Goal: Information Seeking & Learning: Find specific fact

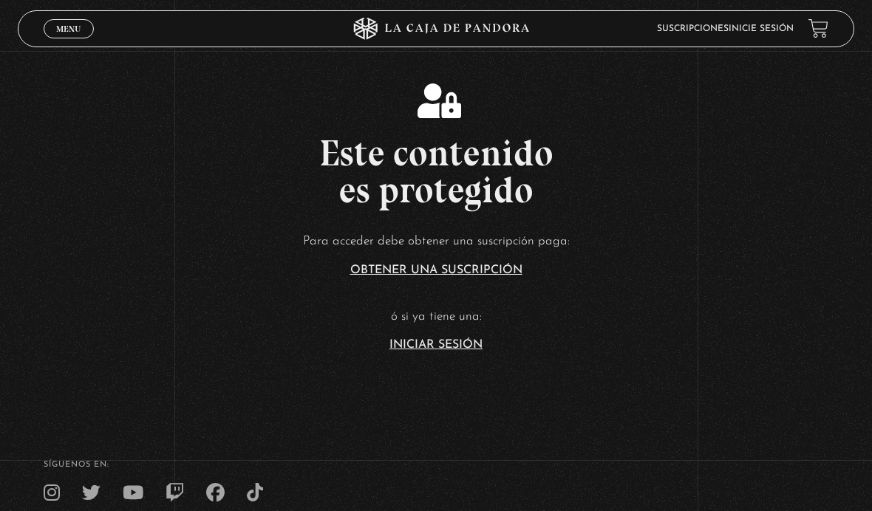
click at [776, 30] on link "Inicie sesión" at bounding box center [760, 28] width 65 height 9
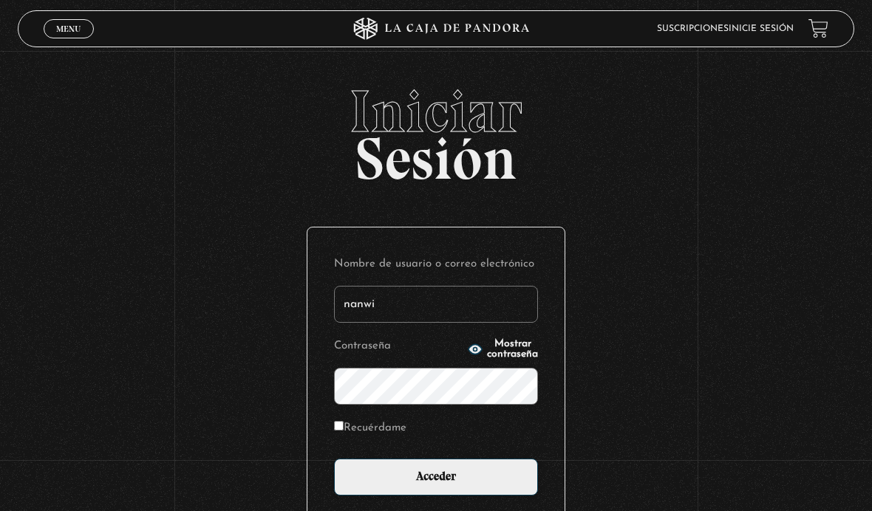
type input "nanwi"
click at [436, 485] on input "Acceder" at bounding box center [436, 477] width 204 height 37
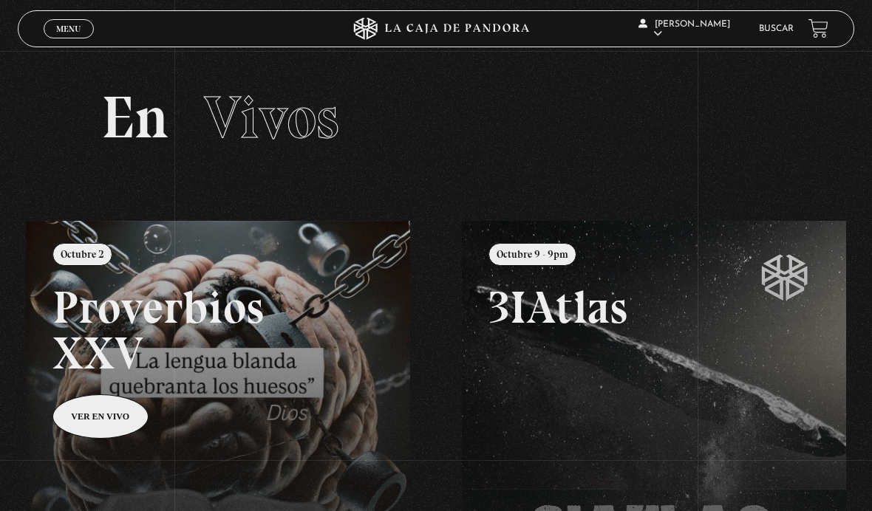
click at [762, 30] on link "Buscar" at bounding box center [776, 28] width 35 height 9
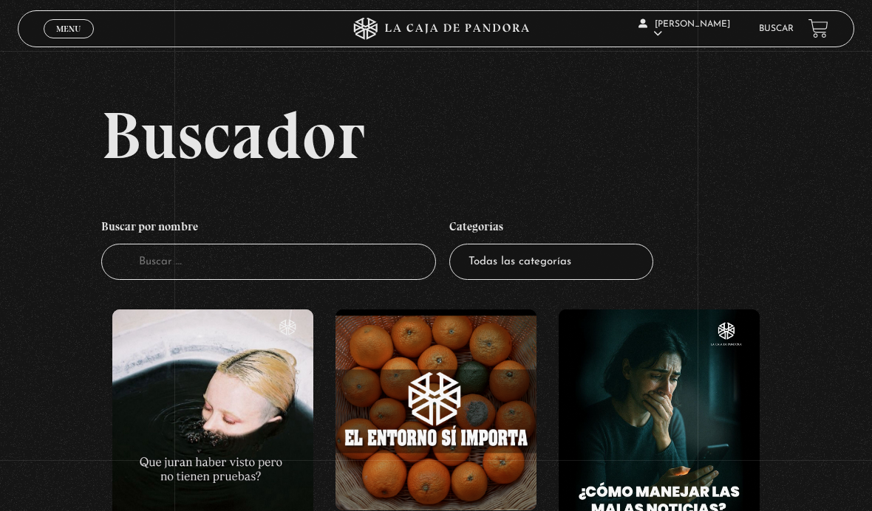
click at [254, 280] on input "Buscador" at bounding box center [268, 262] width 335 height 36
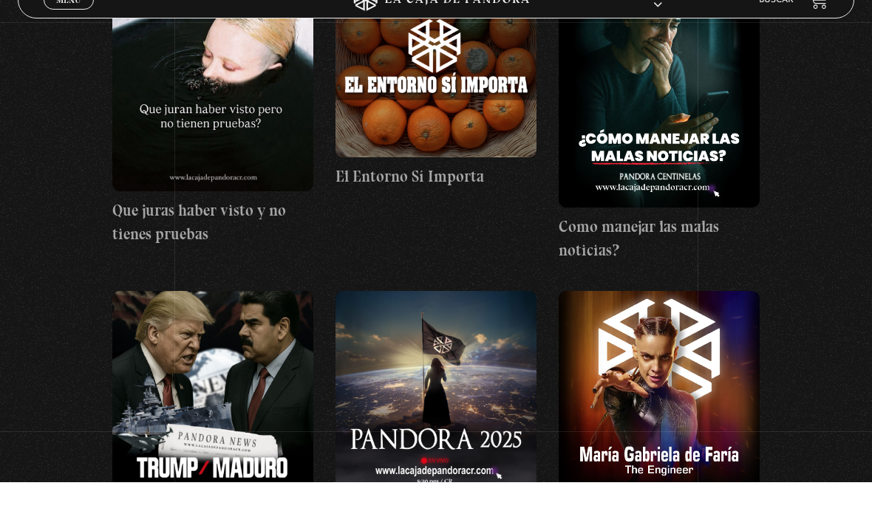
scroll to position [146, 0]
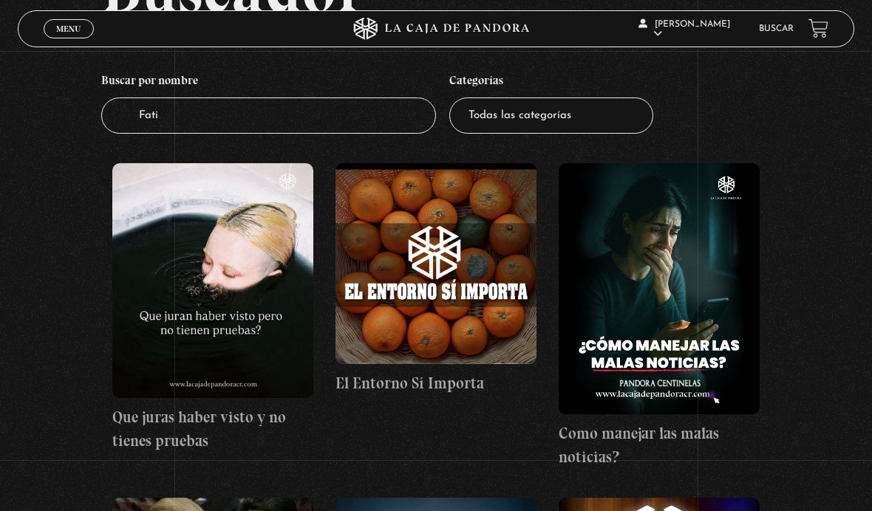
type input "Fatim"
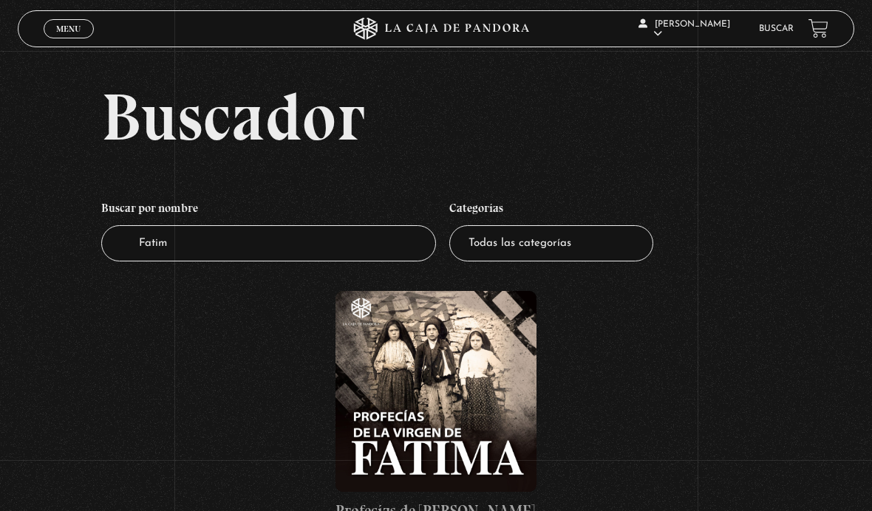
scroll to position [20, 0]
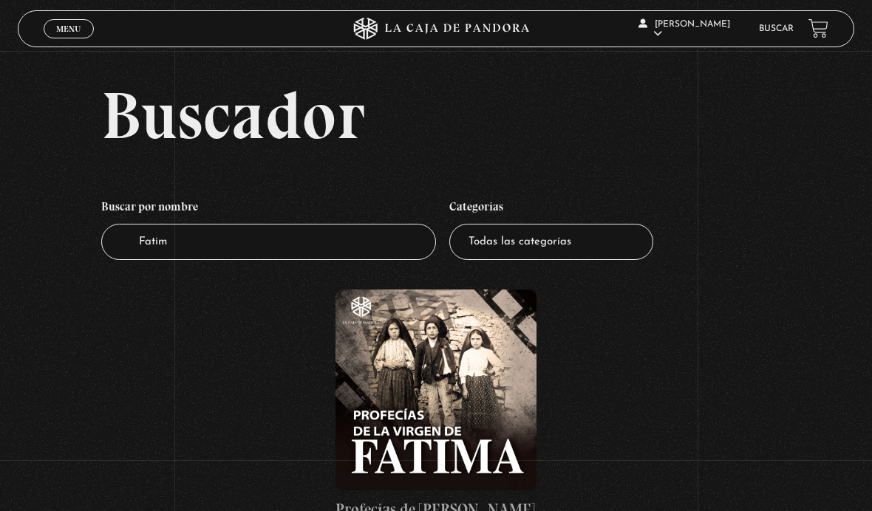
click at [386, 432] on figure at bounding box center [435, 390] width 201 height 201
